Goal: Communication & Community: Answer question/provide support

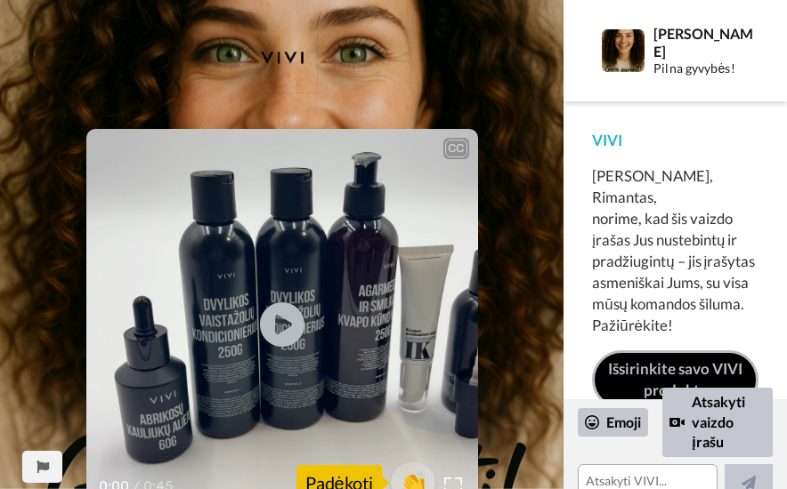
scroll to position [12, 0]
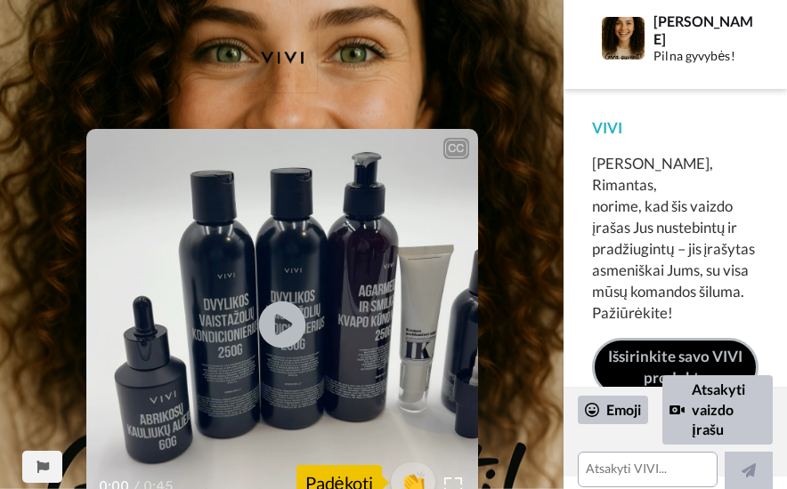
click at [279, 323] on icon "Play/Pause" at bounding box center [281, 325] width 47 height 85
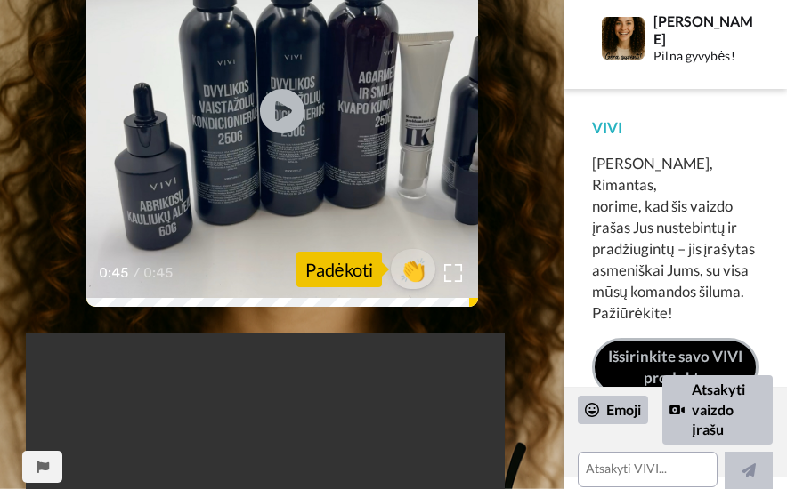
scroll to position [267, 0]
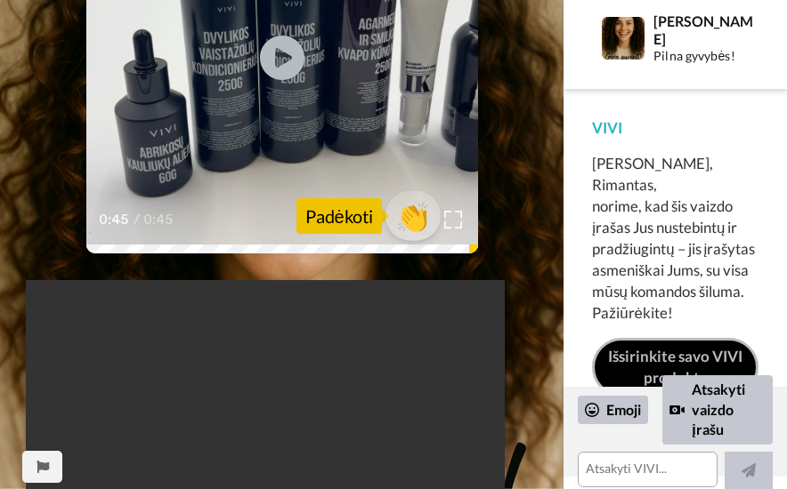
click at [411, 221] on span "👏" at bounding box center [412, 216] width 56 height 36
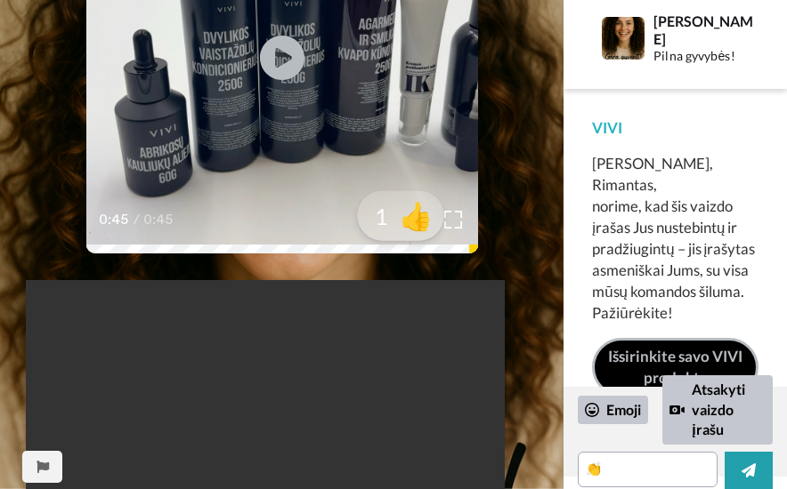
click at [408, 214] on span "👍" at bounding box center [416, 216] width 56 height 36
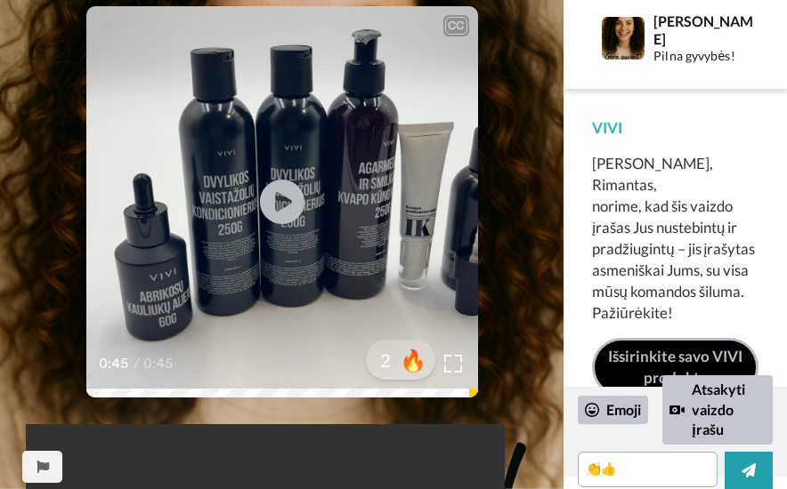
scroll to position [89, 0]
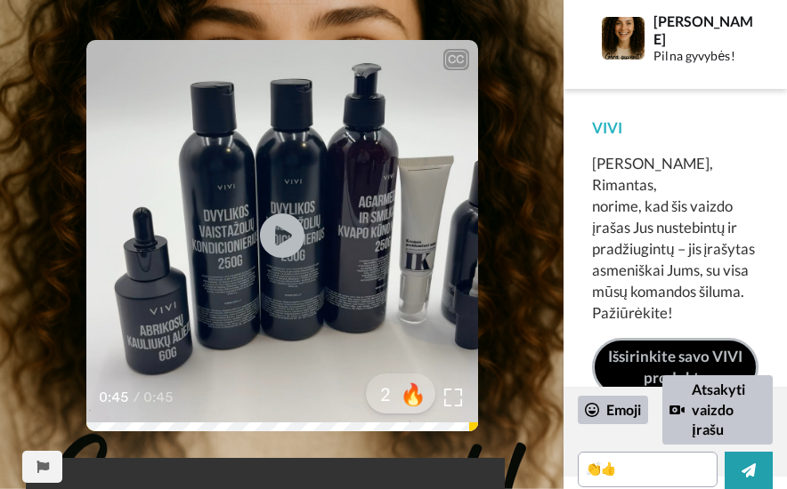
click at [458, 398] on div at bounding box center [400, 394] width 142 height 142
click at [447, 392] on div at bounding box center [400, 394] width 142 height 142
click at [663, 338] on link "Išsirinkite savo VIVI produktą" at bounding box center [675, 368] width 166 height 60
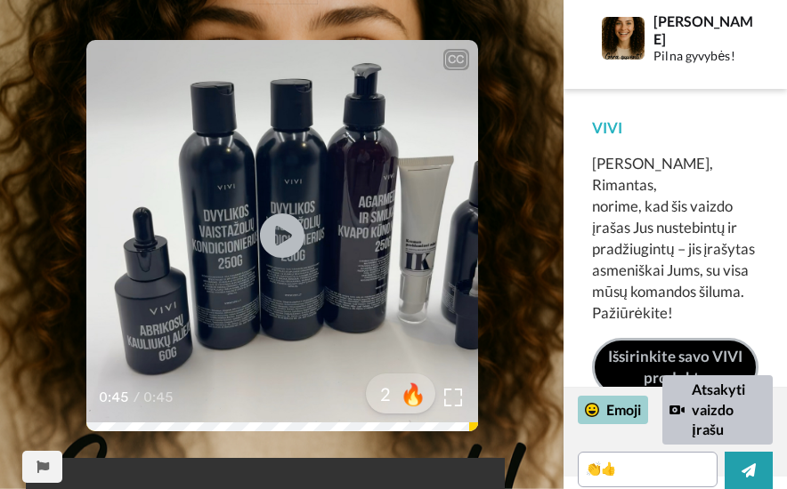
click at [625, 407] on div "Emoji" at bounding box center [612, 410] width 70 height 28
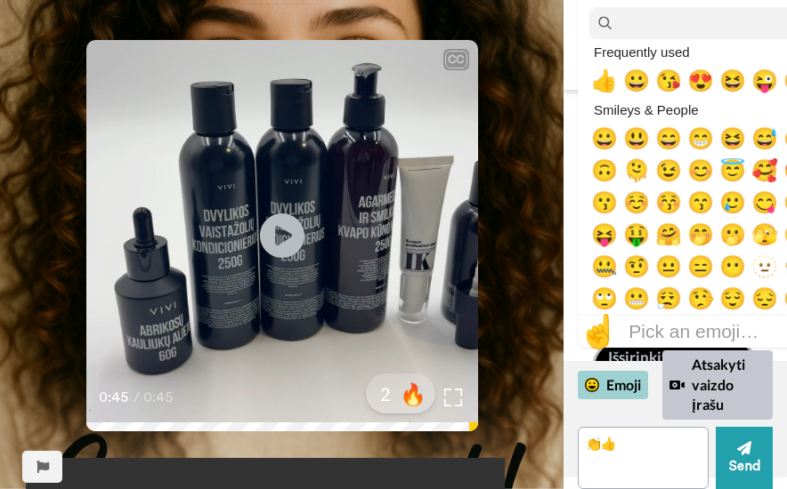
scroll to position [12, 0]
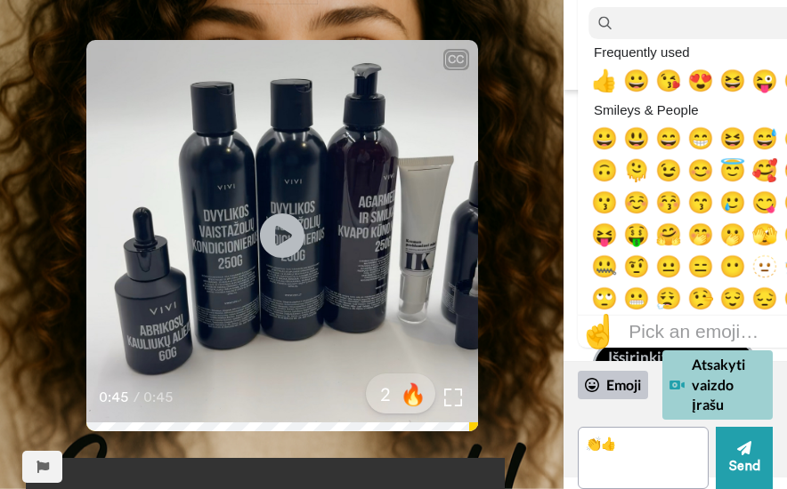
click at [694, 382] on div "Atsakyti vaizdo įrašu" at bounding box center [717, 385] width 110 height 69
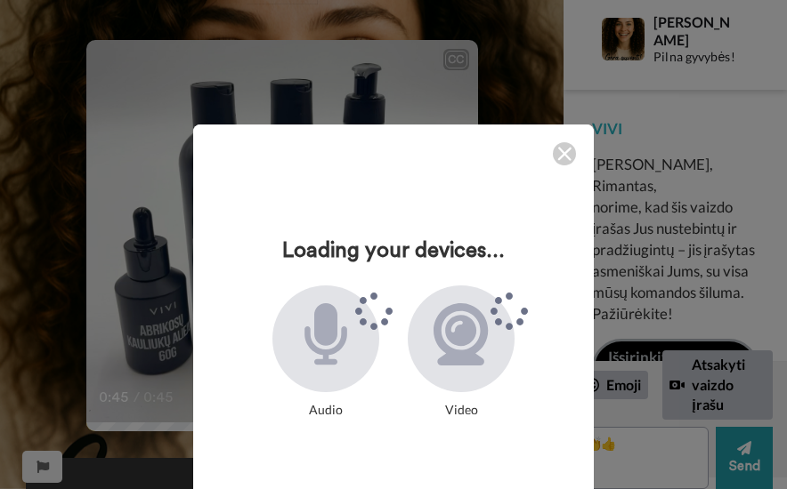
drag, startPoint x: 555, startPoint y: 153, endPoint x: 552, endPoint y: 163, distance: 10.4
click at [557, 153] on img at bounding box center [564, 154] width 14 height 14
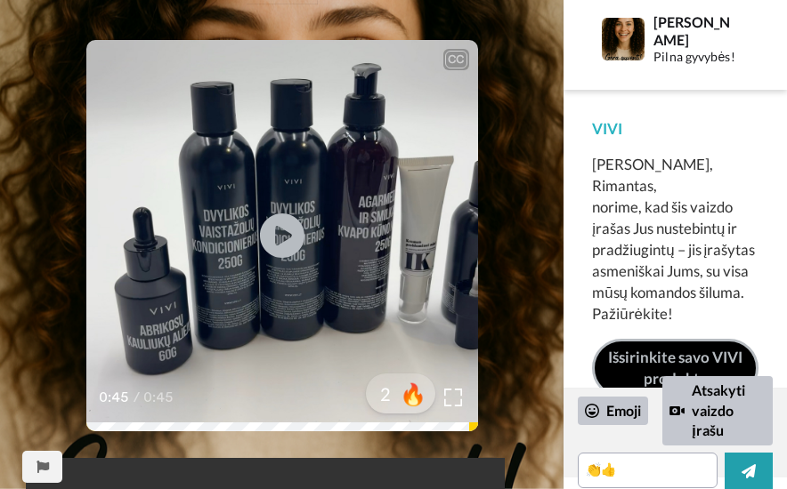
scroll to position [12, 0]
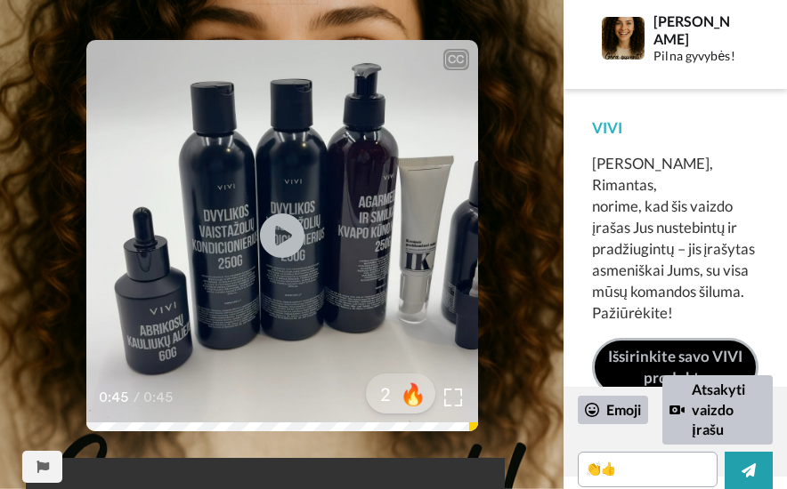
drag, startPoint x: 511, startPoint y: 161, endPoint x: 466, endPoint y: 149, distance: 46.2
click at [641, 476] on textarea "👏👍" at bounding box center [647, 470] width 140 height 36
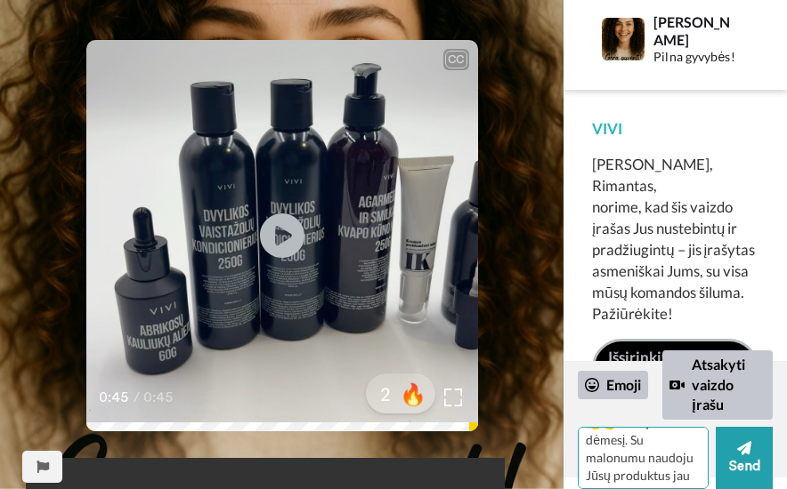
scroll to position [0, 0]
click at [683, 442] on textarea "👏👍Dėkoju už dėmesį. Su malonumu naudoju Jūsų produktus jau daug metų . Geros kl…" at bounding box center [642, 458] width 131 height 62
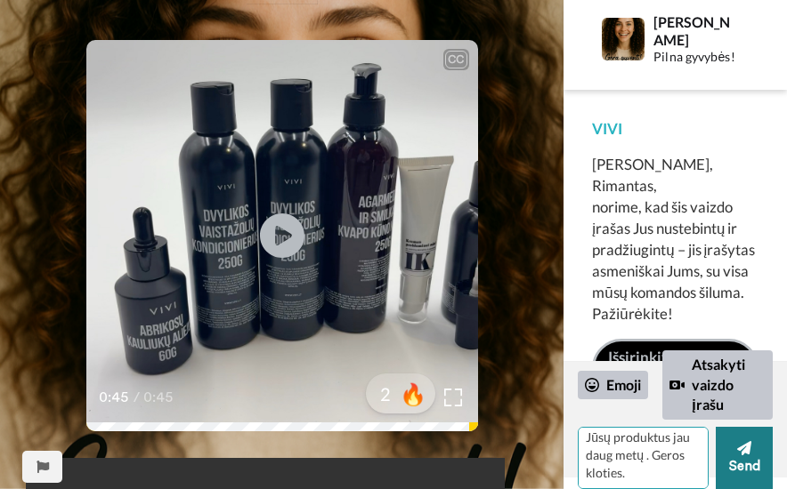
type textarea "👏👍Dėkoju už Jūsų dėmesį. Su malonumu naudoju Jūsų produktus jau daug metų . Ger…"
click at [737, 458] on button "Send" at bounding box center [743, 458] width 57 height 62
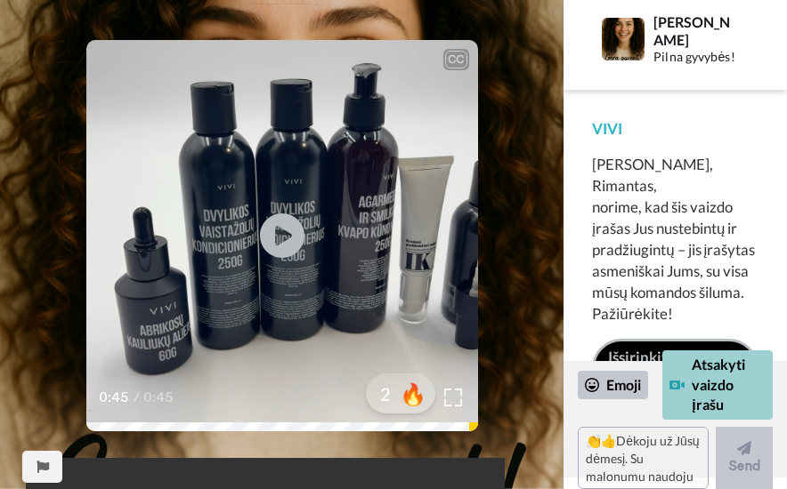
scroll to position [0, 0]
